Goal: Information Seeking & Learning: Learn about a topic

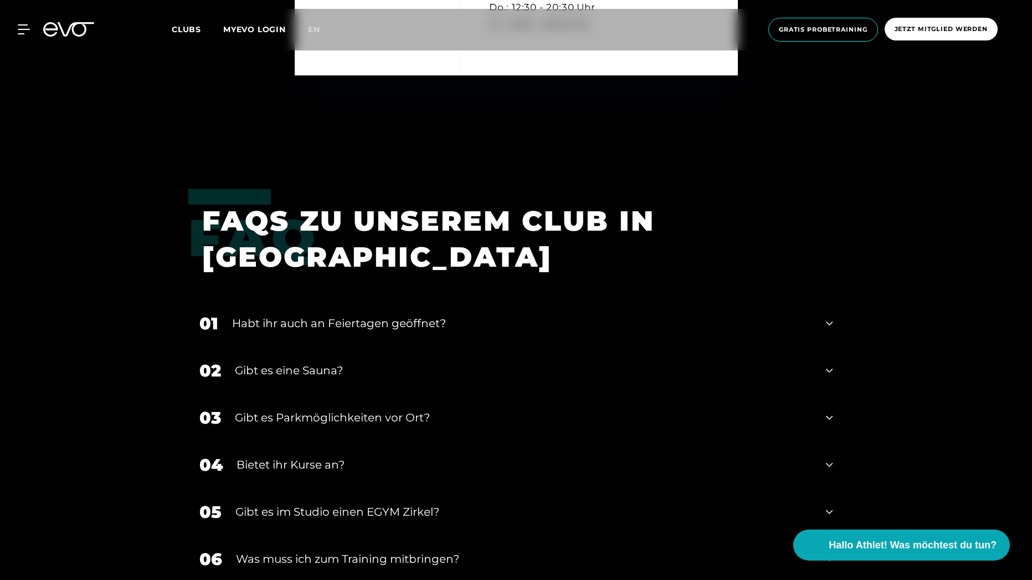
scroll to position [3989, 0]
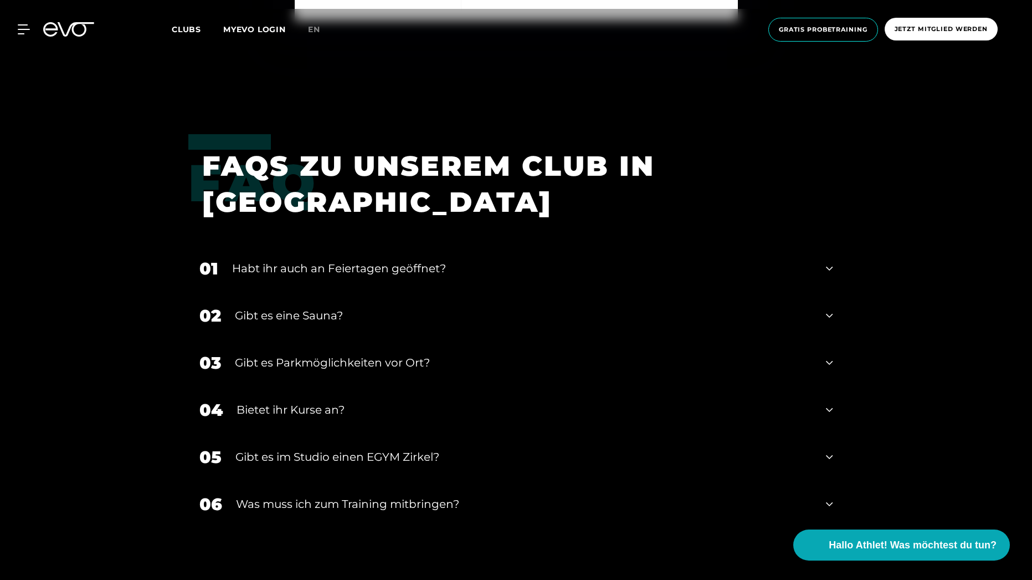
click at [837, 253] on div "01 Habt ihr auch an Feiertagen geöffnet?" at bounding box center [516, 268] width 656 height 47
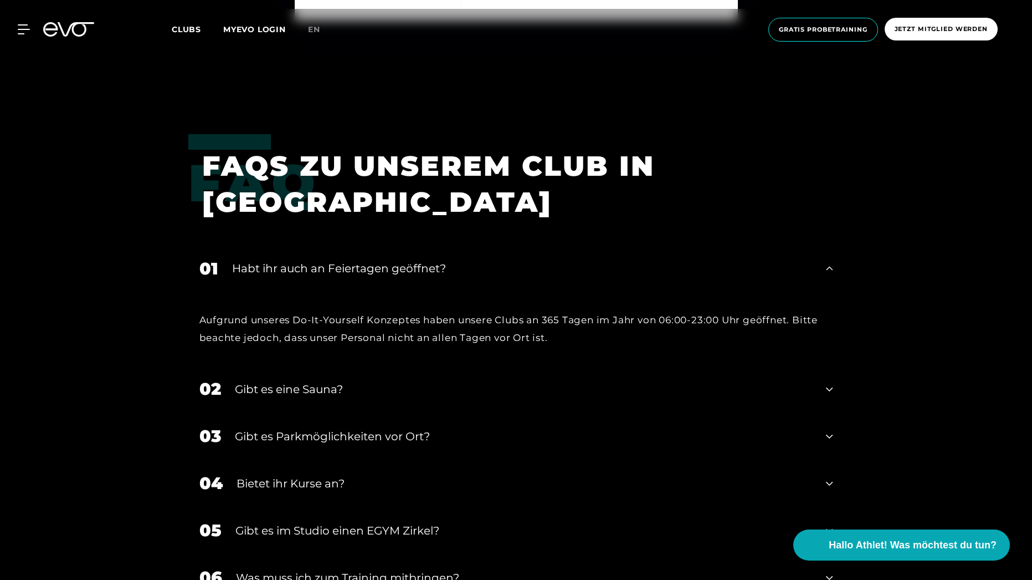
click at [836, 254] on div "01 Habt ihr auch an Feiertagen geöffnet?" at bounding box center [516, 268] width 656 height 47
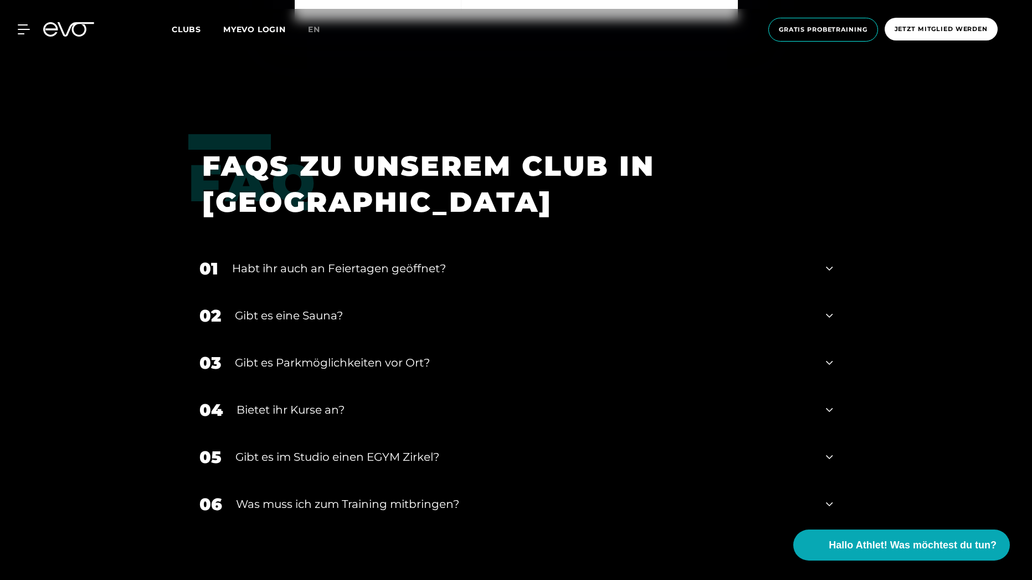
click at [832, 309] on icon at bounding box center [829, 315] width 7 height 13
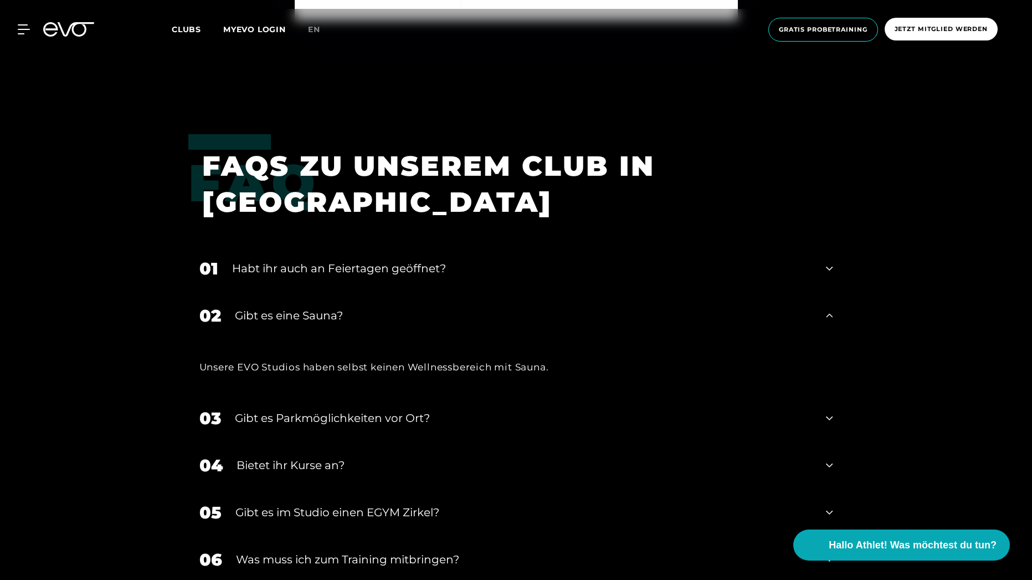
click at [831, 309] on icon at bounding box center [829, 315] width 7 height 13
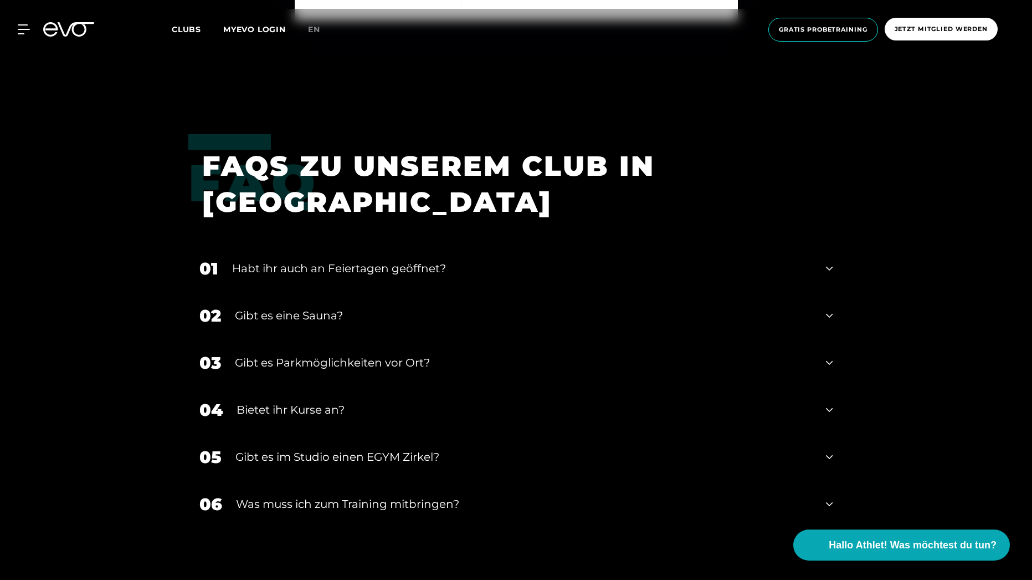
click at [831, 361] on icon at bounding box center [829, 363] width 7 height 4
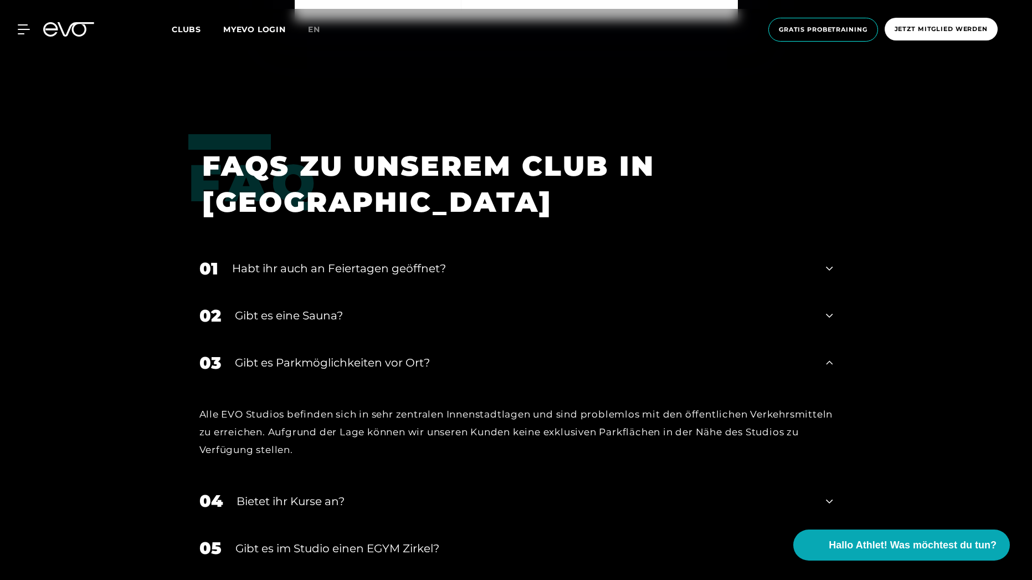
click at [829, 356] on icon at bounding box center [829, 362] width 7 height 13
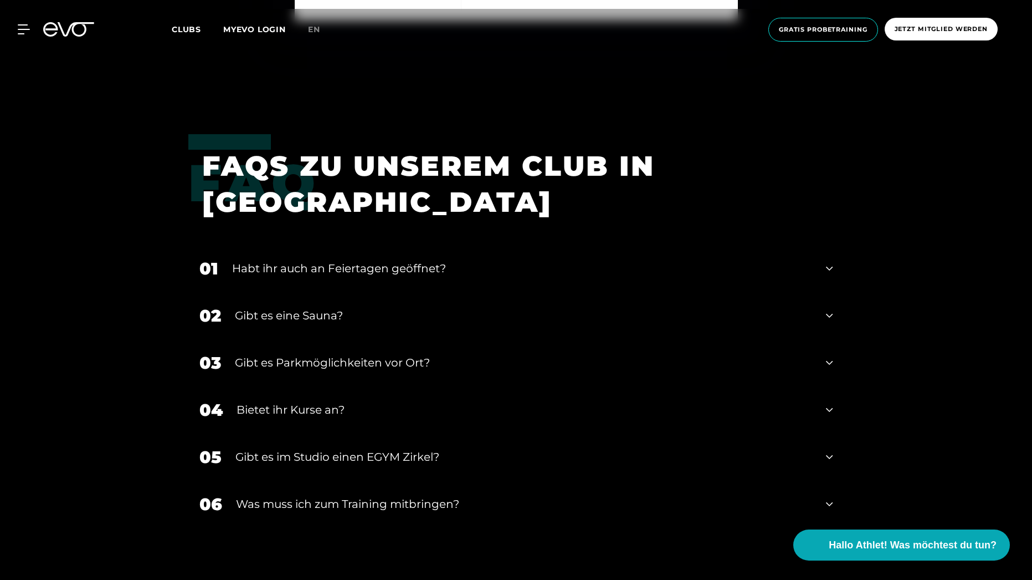
click at [829, 403] on icon at bounding box center [829, 409] width 7 height 13
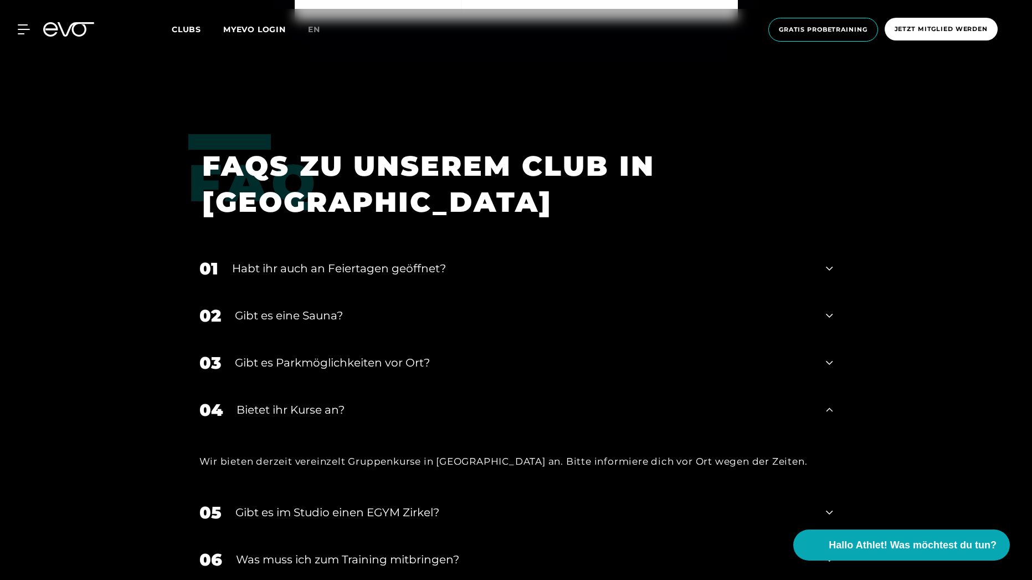
click at [827, 403] on icon at bounding box center [829, 409] width 7 height 13
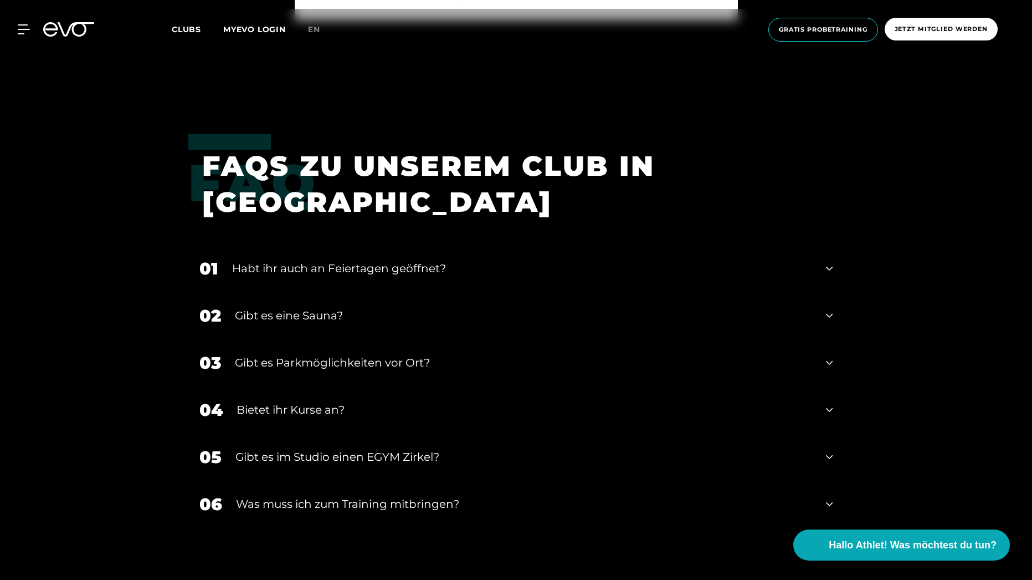
click at [824, 442] on div "05 Gibt es im Studio einen EGYM Zirkel?" at bounding box center [516, 456] width 656 height 47
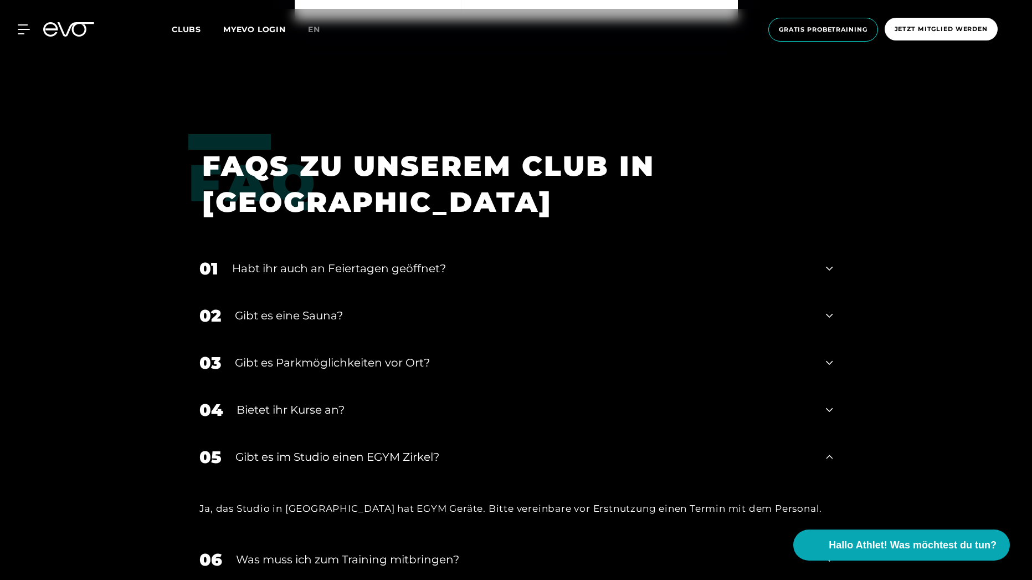
drag, startPoint x: 822, startPoint y: 442, endPoint x: 827, endPoint y: 449, distance: 8.8
click at [827, 449] on div "05 Gibt es im Studio einen EGYM Zirkel?" at bounding box center [516, 456] width 656 height 47
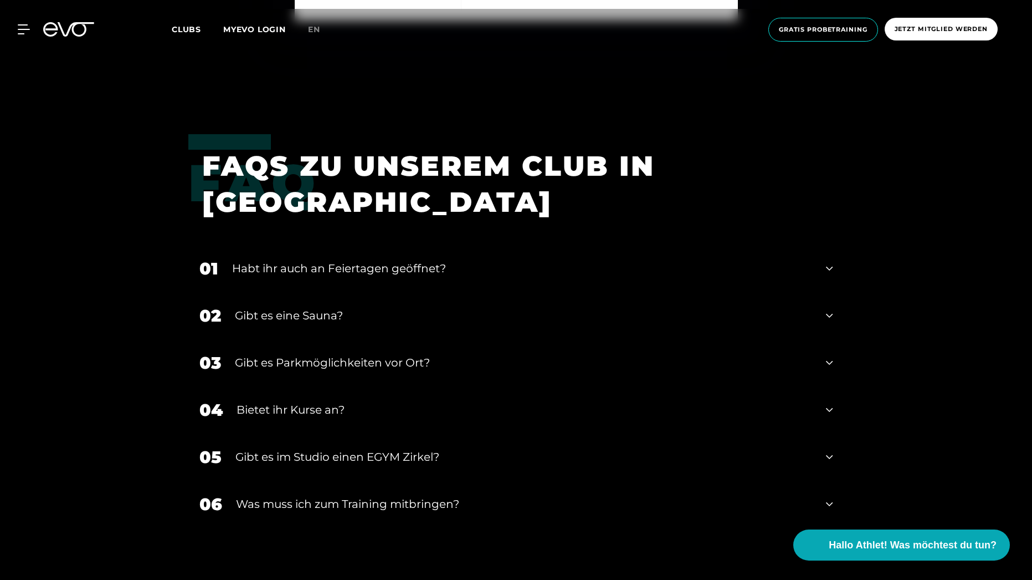
click at [831, 483] on div "06 Was muss ich zum Training mitbringen?" at bounding box center [516, 503] width 656 height 47
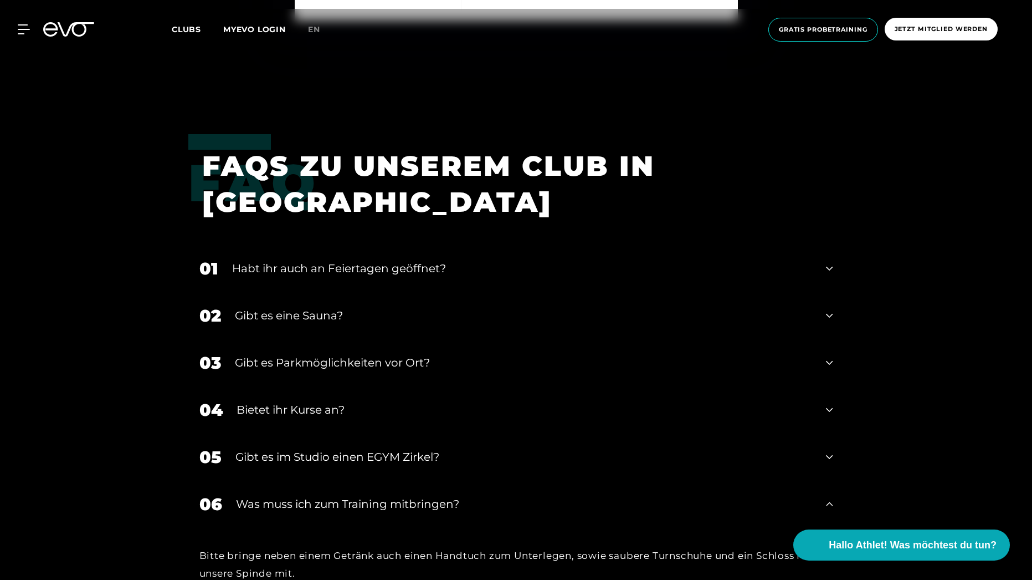
scroll to position [4045, 0]
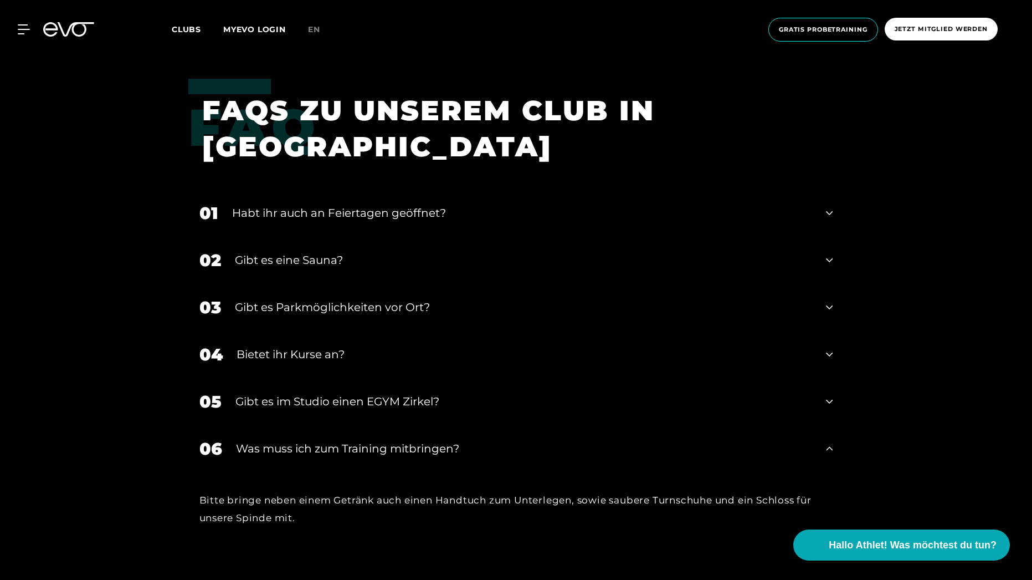
click at [833, 433] on div "06 Was muss ich zum Training mitbringen?" at bounding box center [516, 448] width 656 height 47
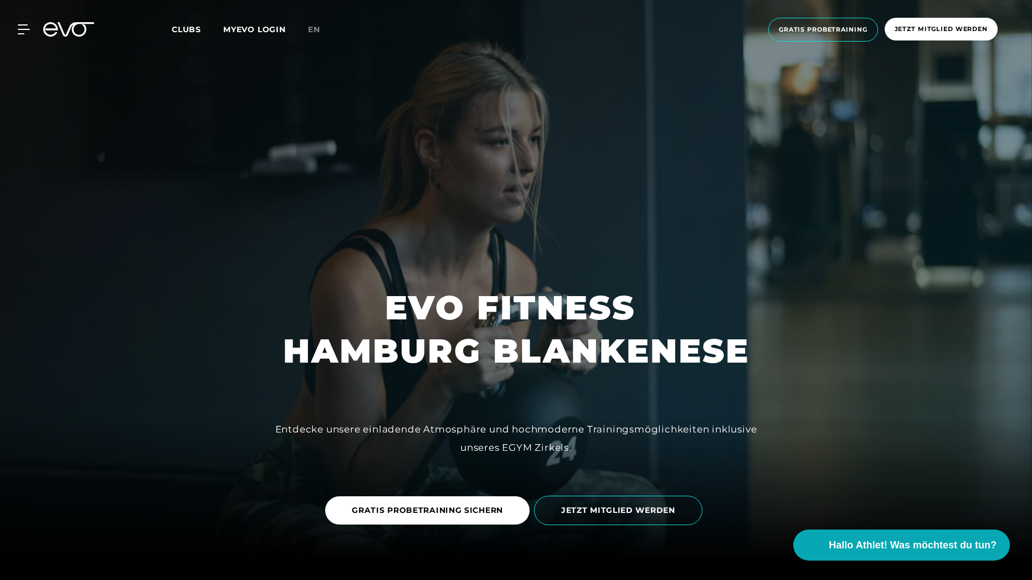
scroll to position [0, 0]
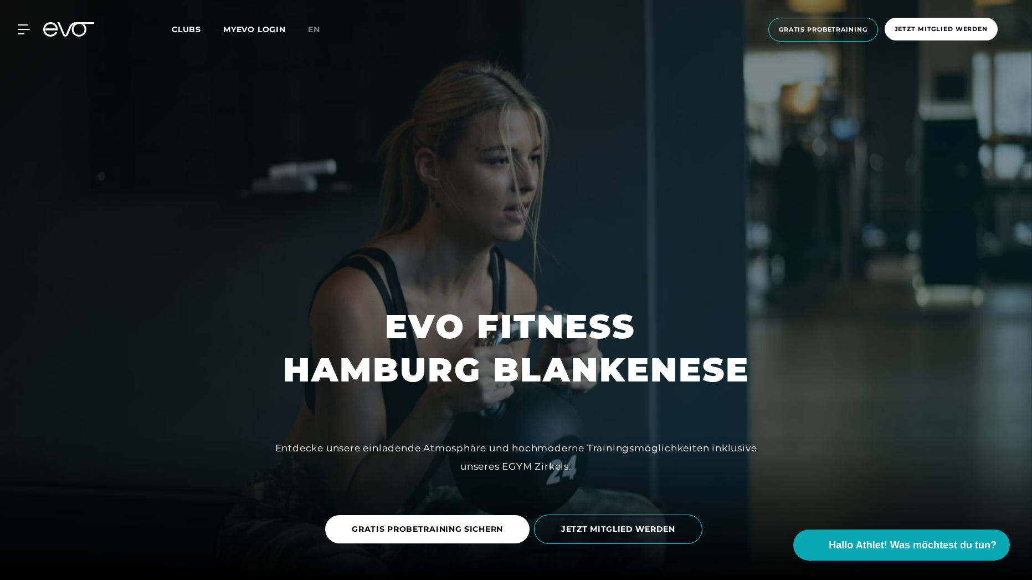
click at [187, 26] on span "Clubs" at bounding box center [186, 29] width 29 height 10
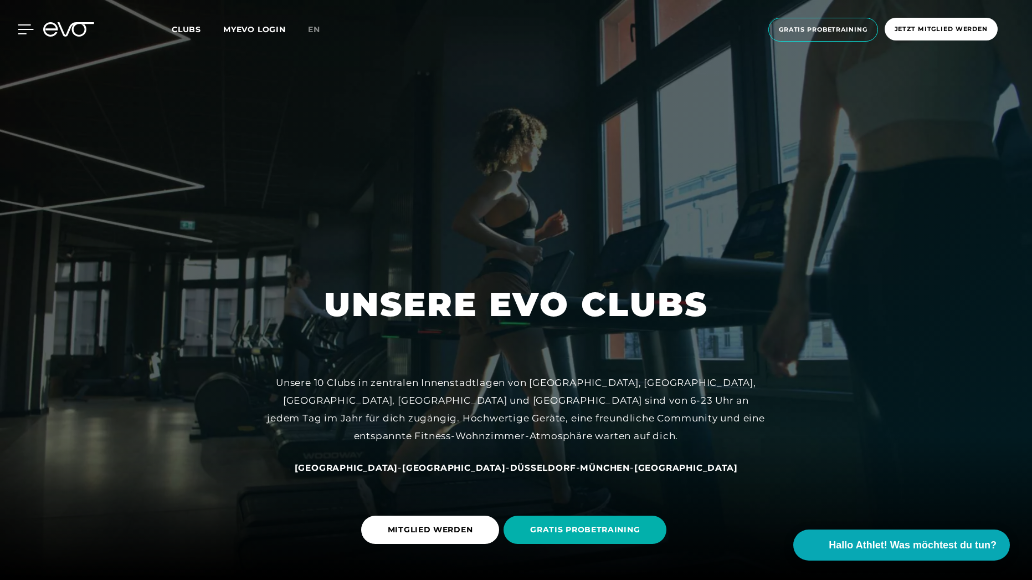
click at [19, 25] on icon at bounding box center [26, 29] width 16 height 9
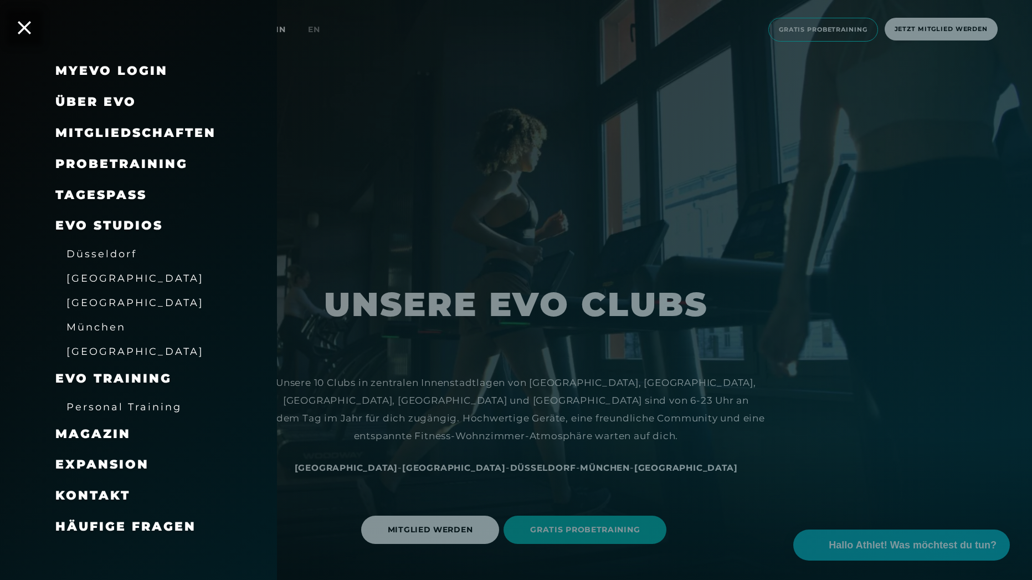
click at [160, 132] on span "Mitgliedschaften" at bounding box center [135, 132] width 161 height 15
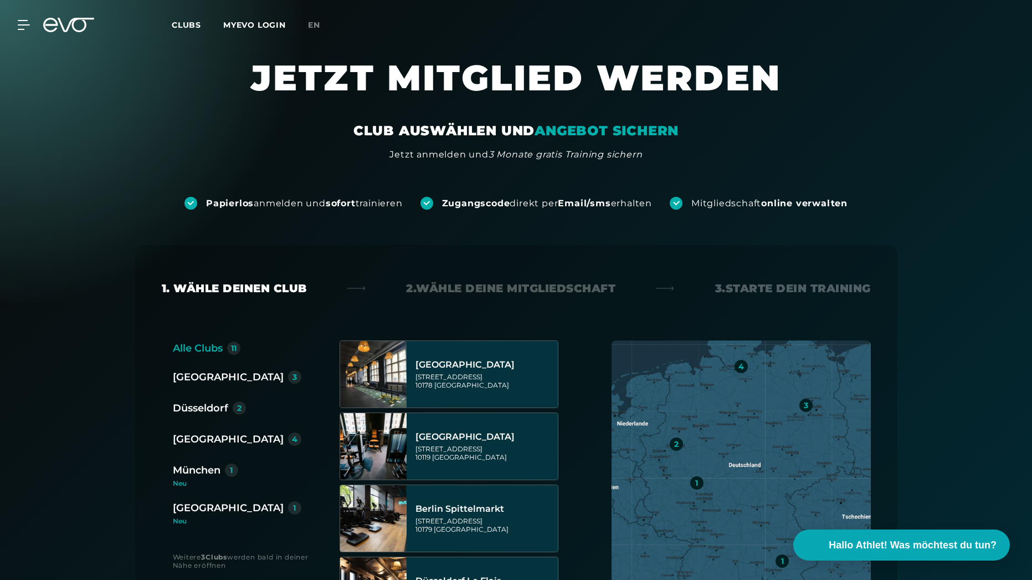
drag, startPoint x: 220, startPoint y: 437, endPoint x: 218, endPoint y: 430, distance: 6.9
click at [219, 435] on div "[GEOGRAPHIC_DATA]" at bounding box center [228, 439] width 111 height 16
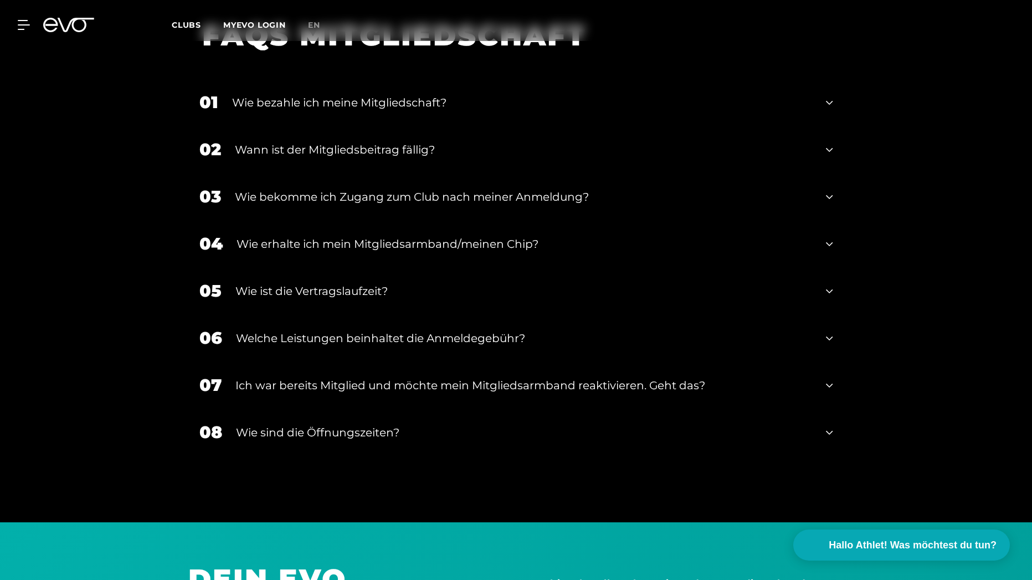
scroll to position [1607, 0]
click at [827, 285] on icon at bounding box center [829, 290] width 7 height 13
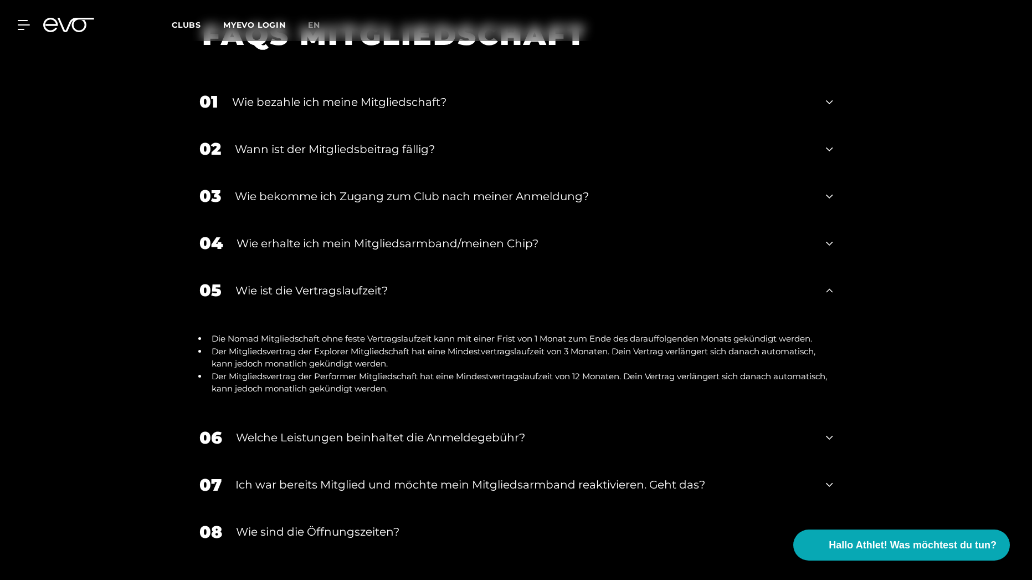
click at [827, 295] on icon at bounding box center [829, 290] width 7 height 13
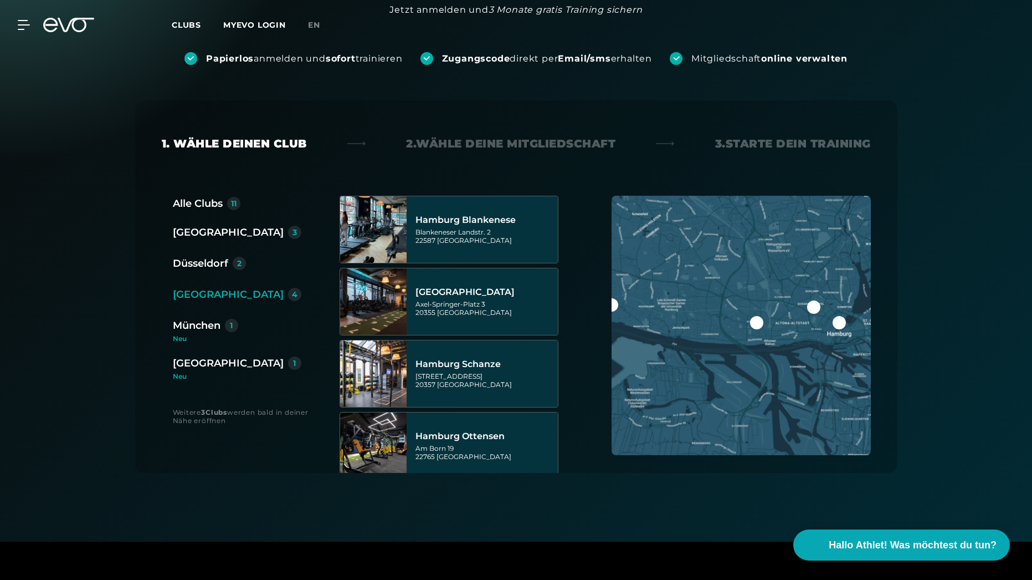
scroll to position [0, 0]
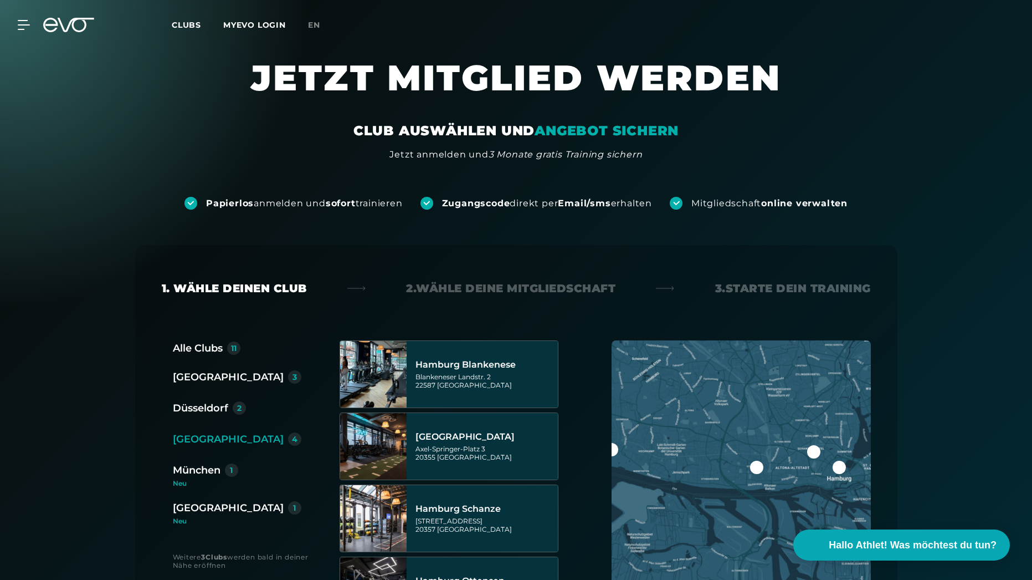
click at [534, 290] on div "2. Wähle deine Mitgliedschaft" at bounding box center [510, 288] width 209 height 16
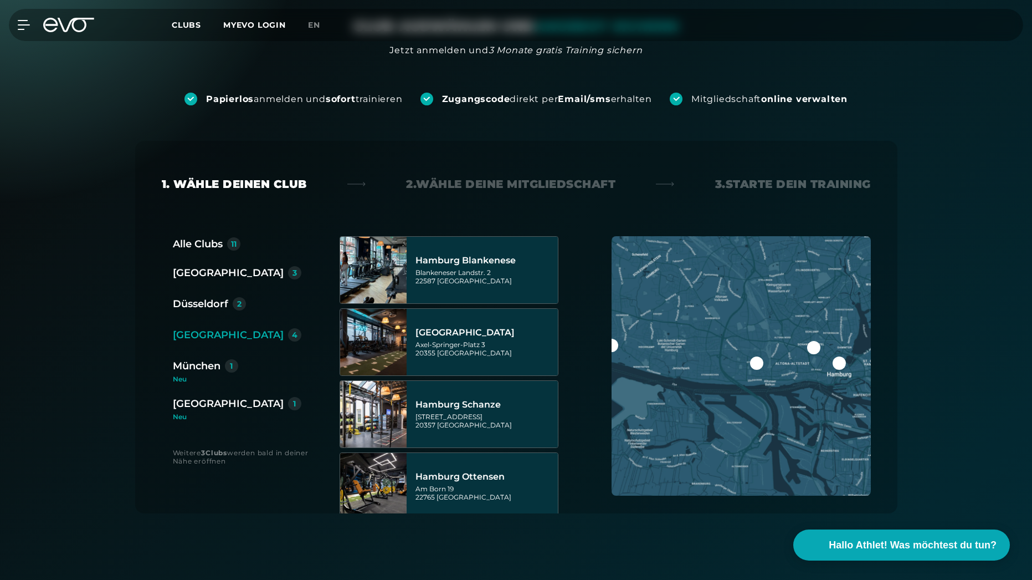
scroll to position [111, 0]
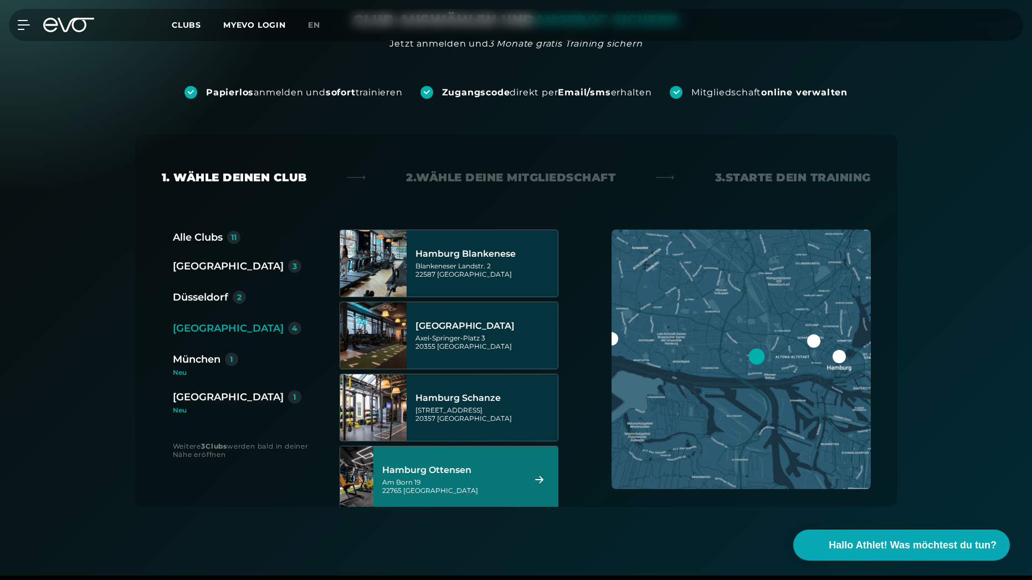
click at [214, 453] on div "Weitere 3 Clubs werden bald in deiner Nähe eröffnen" at bounding box center [245, 450] width 145 height 17
click at [207, 321] on div "[GEOGRAPHIC_DATA]" at bounding box center [228, 328] width 111 height 16
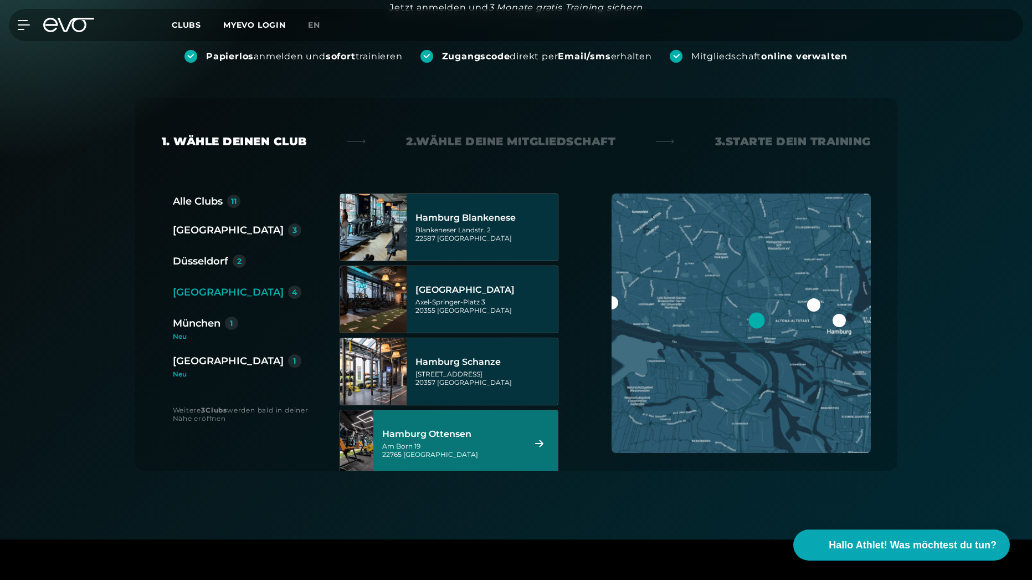
scroll to position [166, 0]
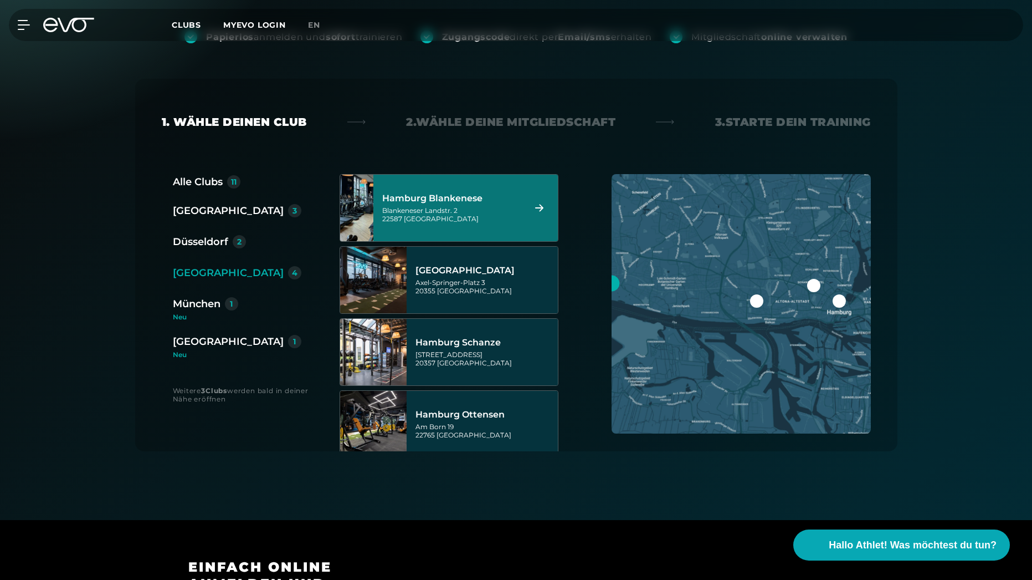
click at [445, 216] on div "Blankeneser Landstr. 2 22587 [GEOGRAPHIC_DATA]" at bounding box center [451, 214] width 139 height 17
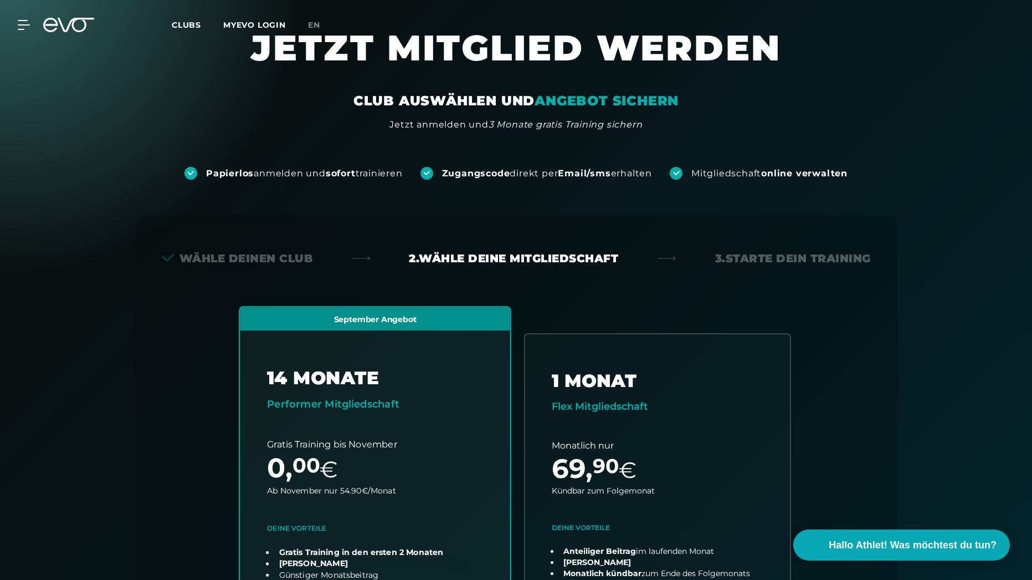
scroll to position [0, 0]
